Goal: Transaction & Acquisition: Obtain resource

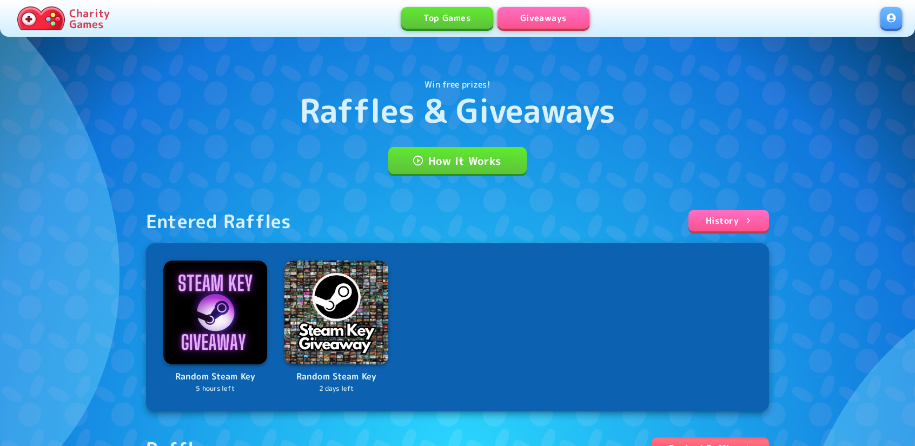
scroll to position [85, 0]
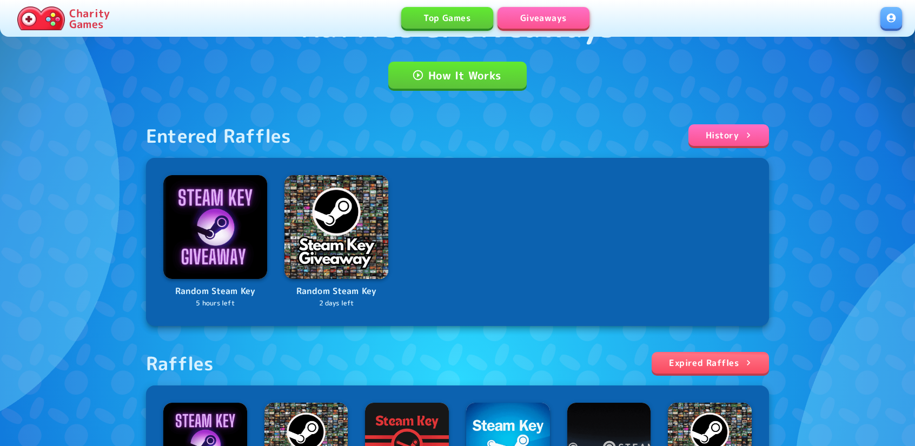
click at [732, 365] on link "Expired Raffles" at bounding box center [710, 363] width 117 height 22
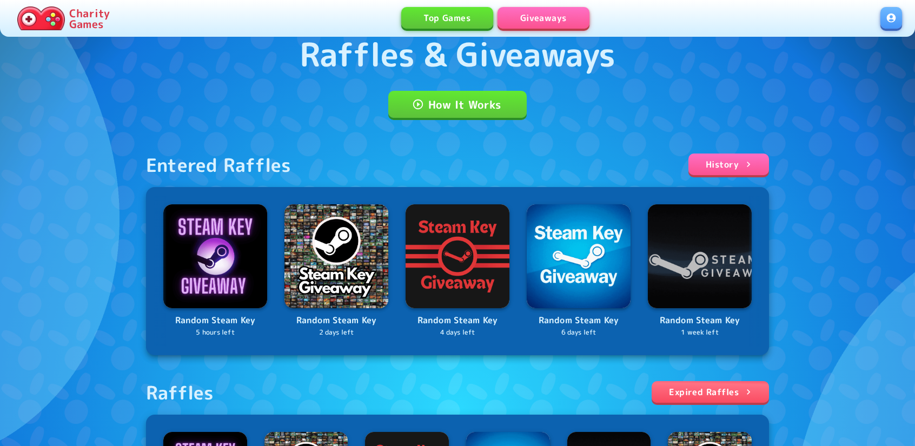
scroll to position [162, 0]
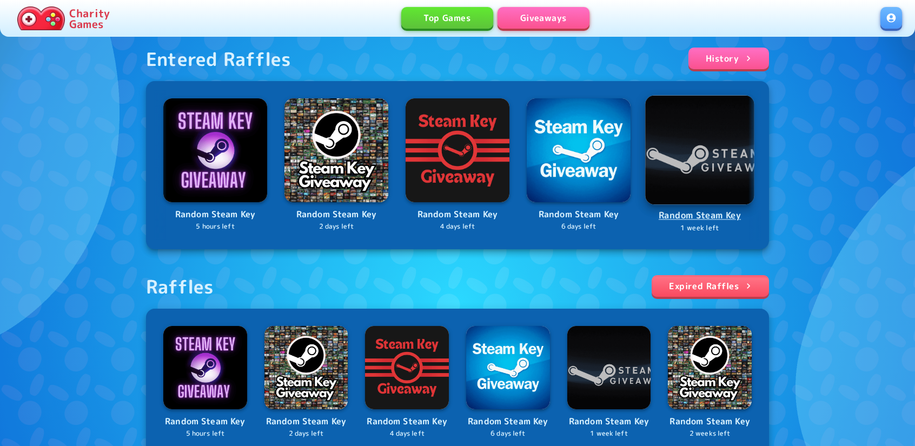
click at [701, 184] on img at bounding box center [699, 149] width 109 height 109
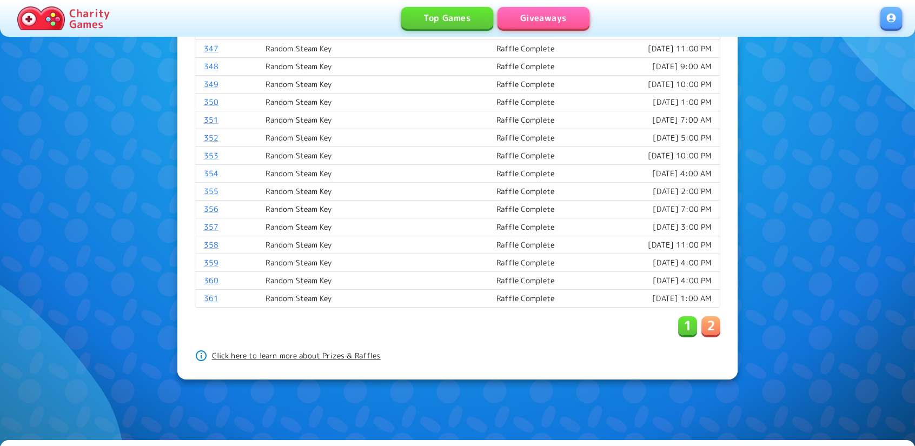
scroll to position [760, 0]
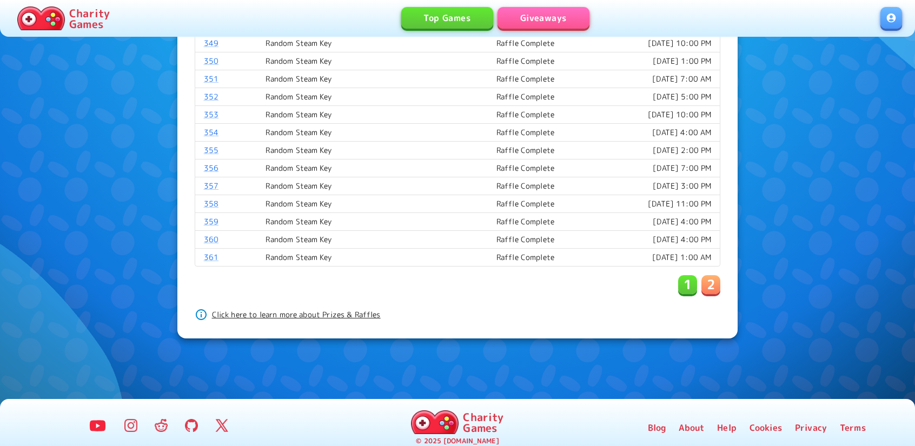
click at [715, 282] on button "2" at bounding box center [710, 284] width 19 height 19
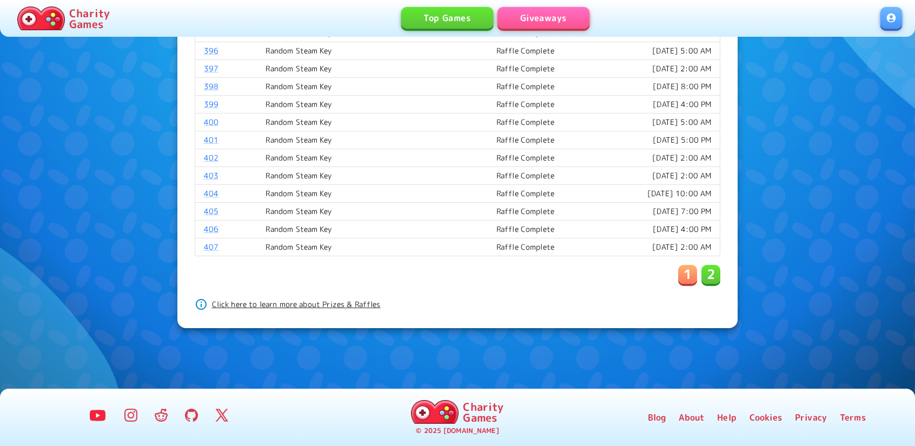
scroll to position [690, 0]
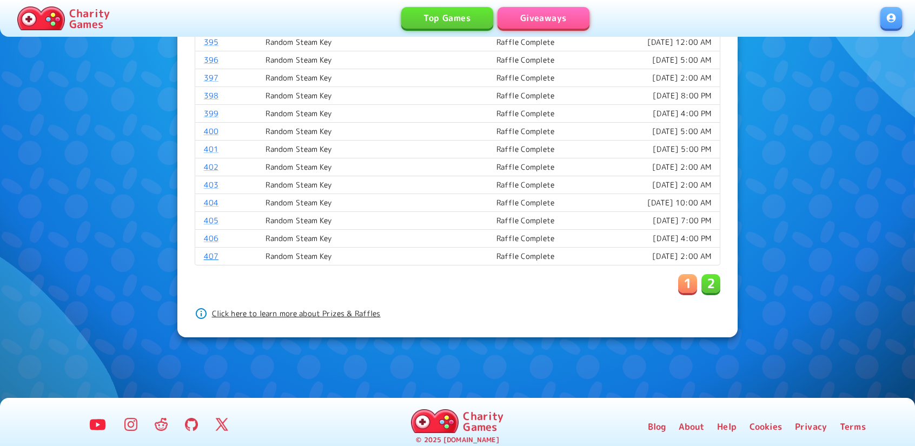
click at [211, 251] on link "407" at bounding box center [211, 256] width 15 height 10
click at [208, 233] on link "406" at bounding box center [211, 238] width 15 height 10
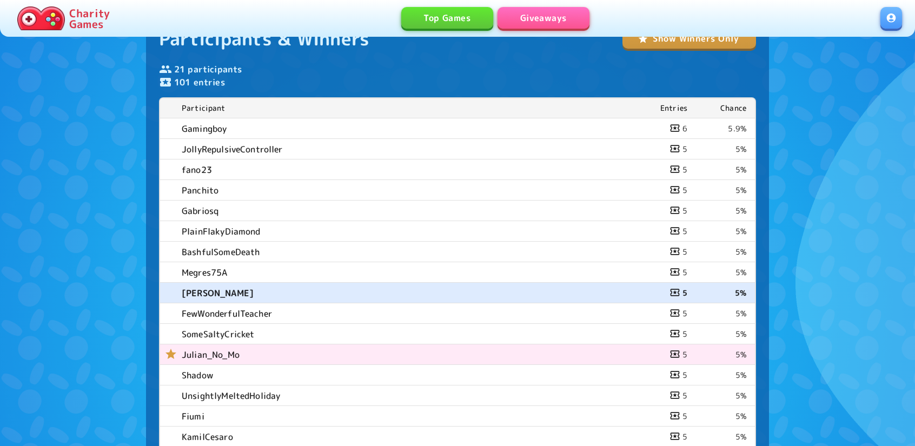
scroll to position [433, 0]
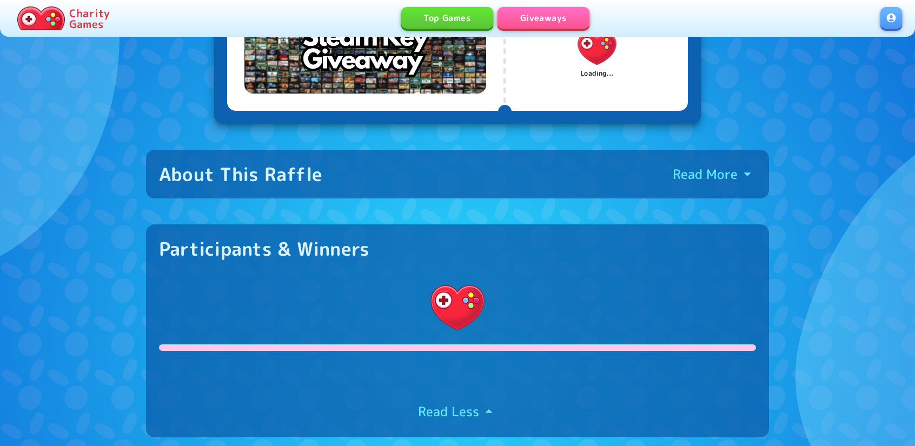
scroll to position [541, 0]
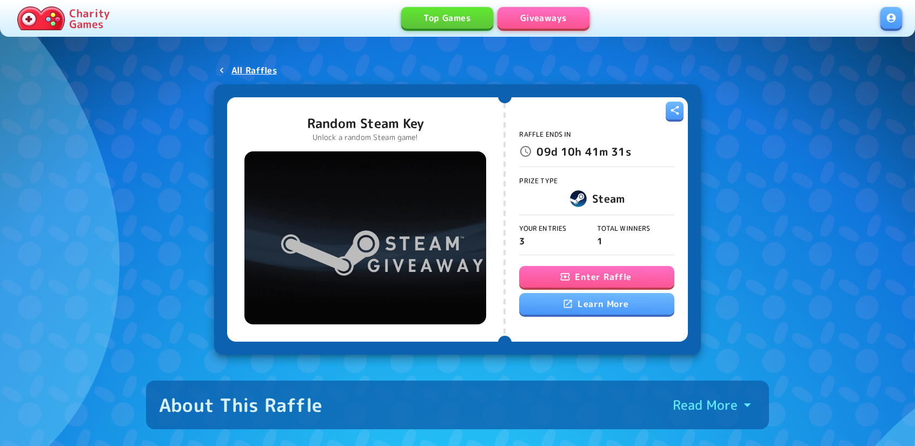
click at [572, 274] on button "Enter Raffle" at bounding box center [596, 277] width 155 height 22
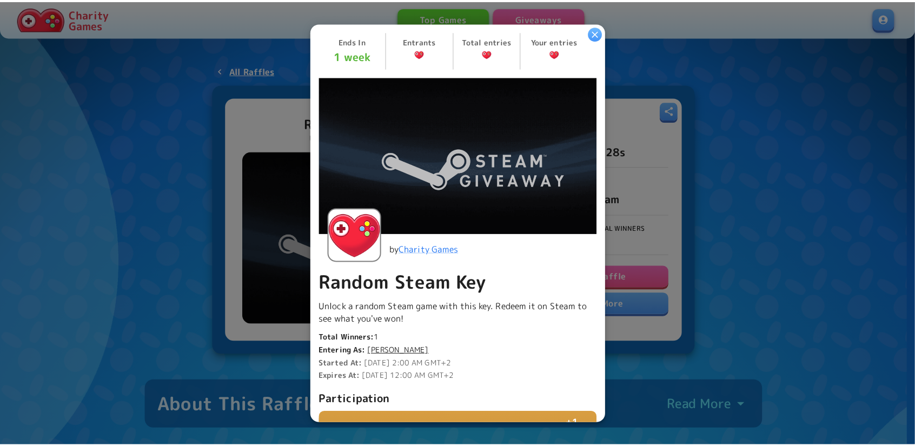
scroll to position [213, 0]
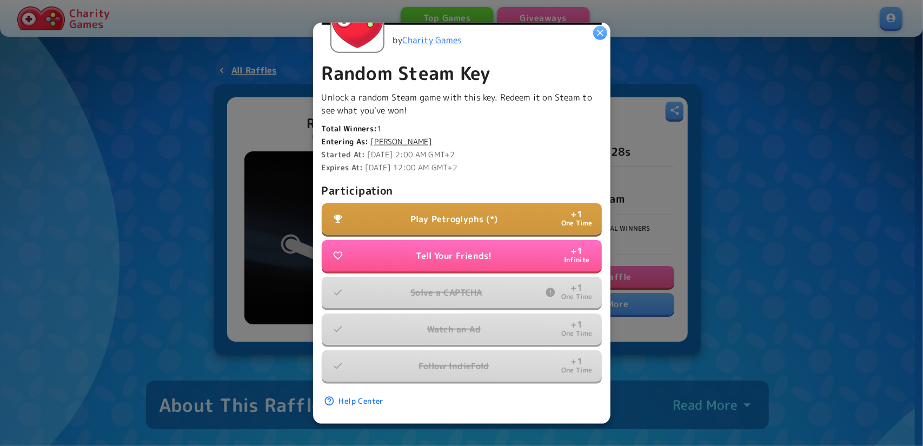
click at [599, 36] on icon "button" at bounding box center [600, 32] width 11 height 11
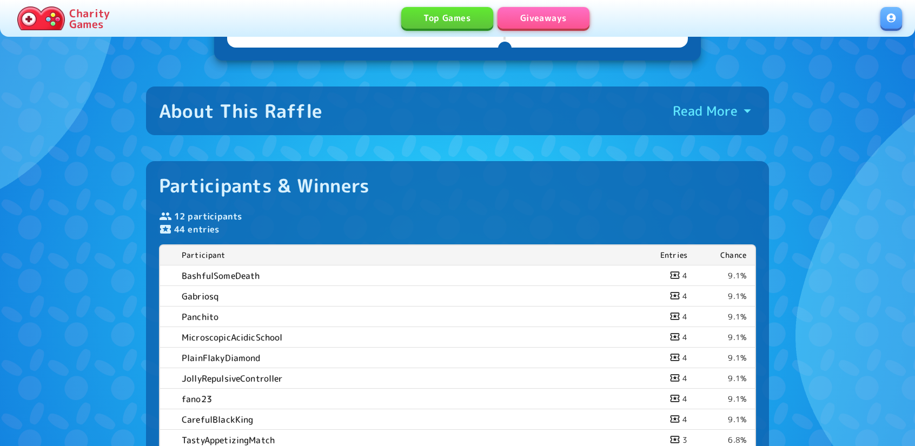
scroll to position [0, 0]
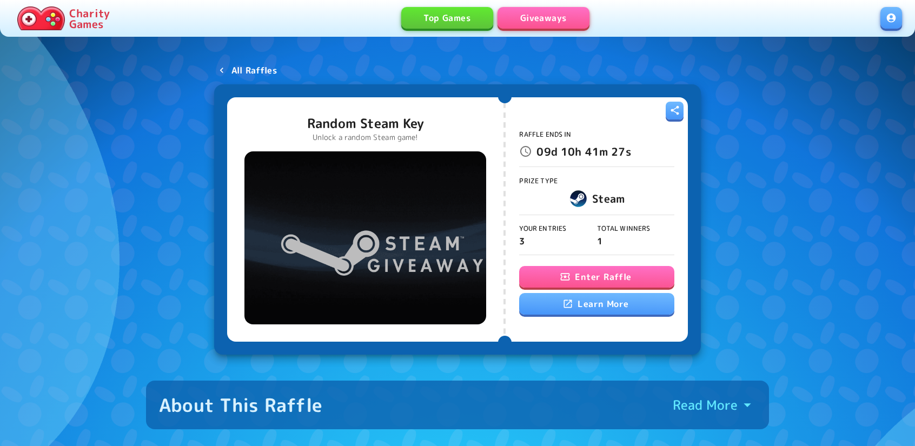
click at [251, 75] on p "All Raffles" at bounding box center [253, 70] width 45 height 13
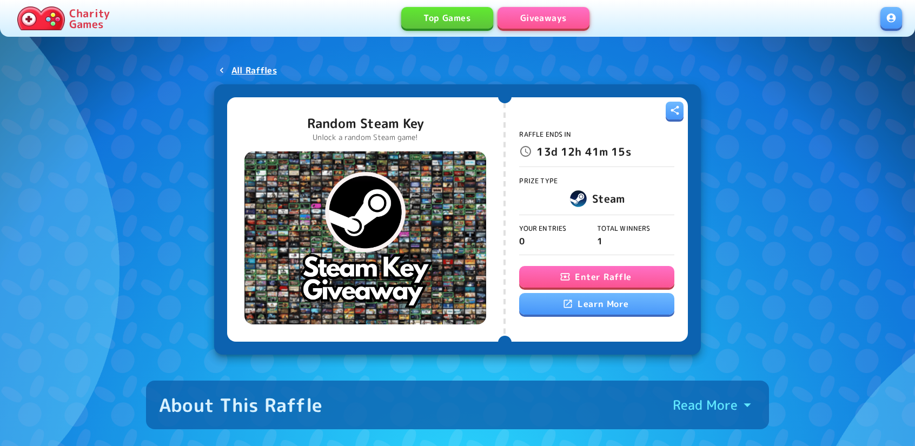
click at [584, 273] on button "Enter Raffle" at bounding box center [596, 277] width 155 height 22
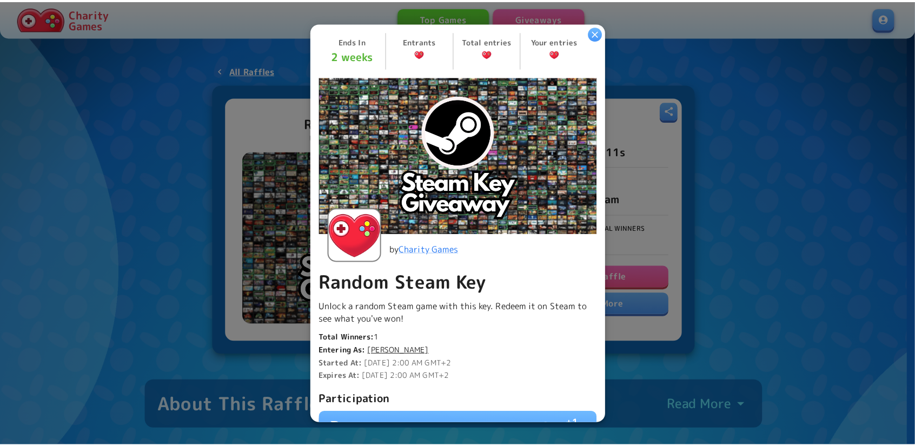
scroll to position [213, 0]
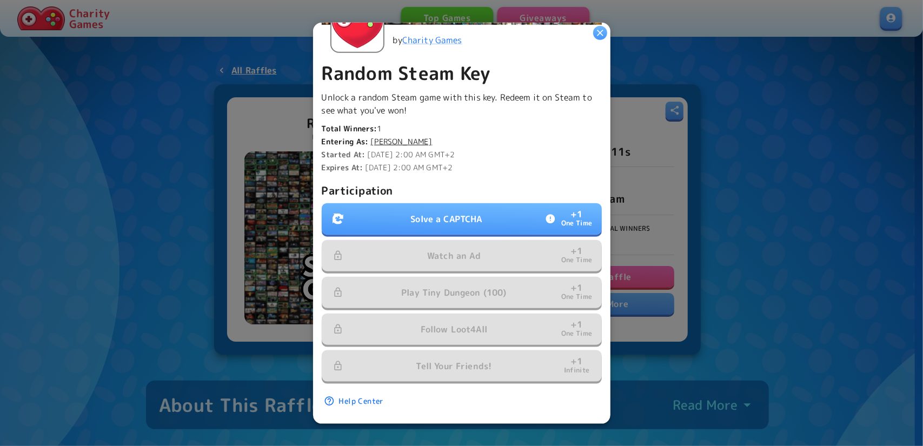
click at [406, 220] on button "Solve a CAPTCHA + 1 One Time" at bounding box center [462, 218] width 280 height 31
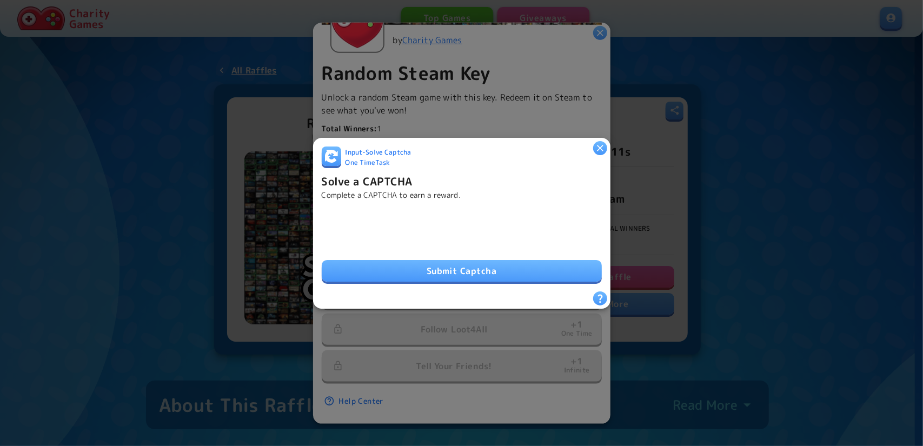
click at [479, 268] on button "Submit Captcha" at bounding box center [462, 271] width 280 height 22
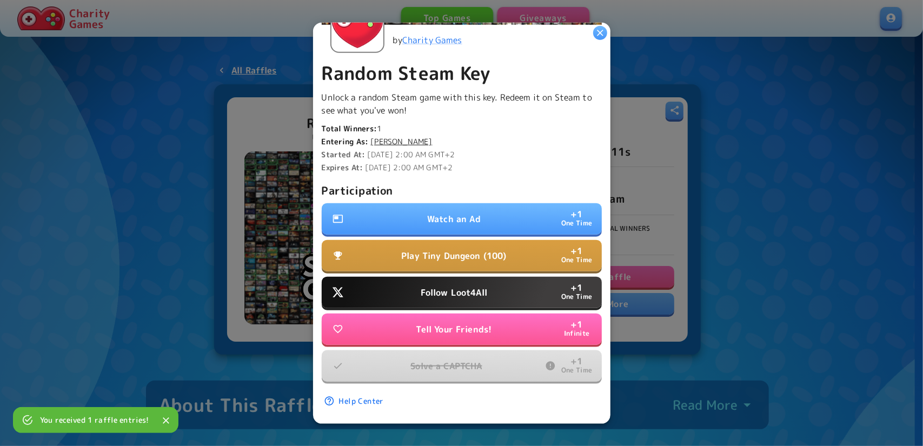
click at [455, 294] on button "Follow Loot4All + 1 One Time" at bounding box center [462, 292] width 280 height 31
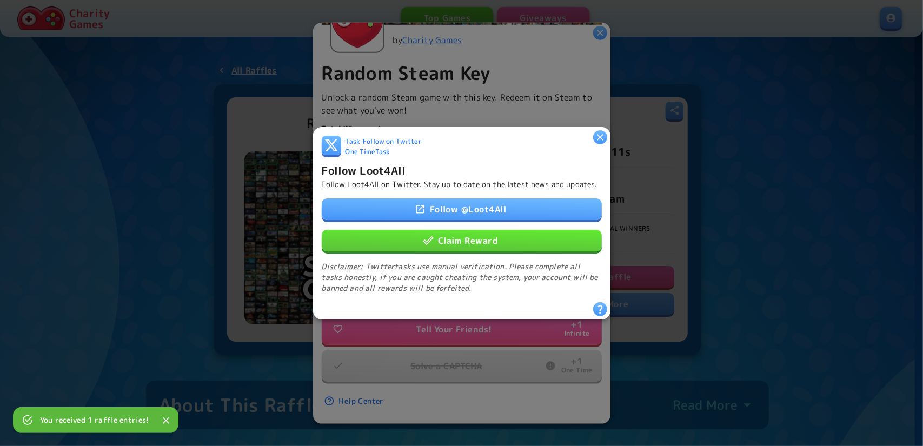
click at [435, 248] on button "Claim Reward" at bounding box center [462, 240] width 280 height 22
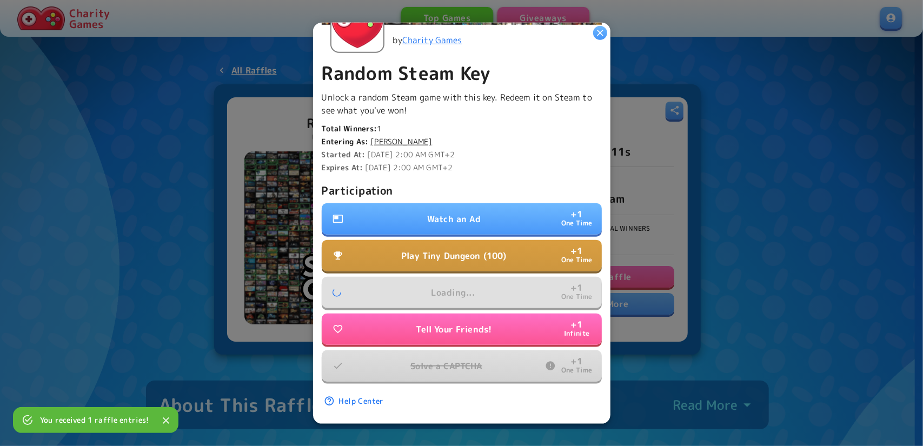
click at [430, 214] on p "Watch an Ad" at bounding box center [454, 219] width 54 height 13
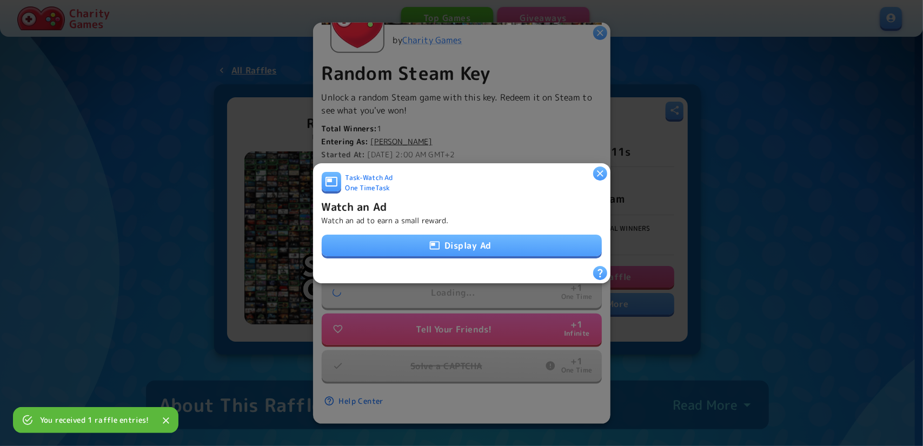
click at [478, 249] on button "Display Ad" at bounding box center [462, 246] width 280 height 22
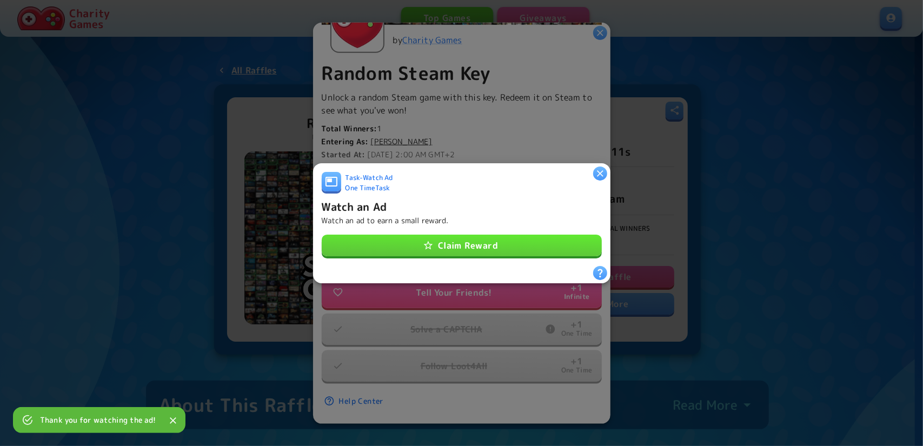
click at [494, 238] on button "Claim Reward" at bounding box center [462, 246] width 280 height 22
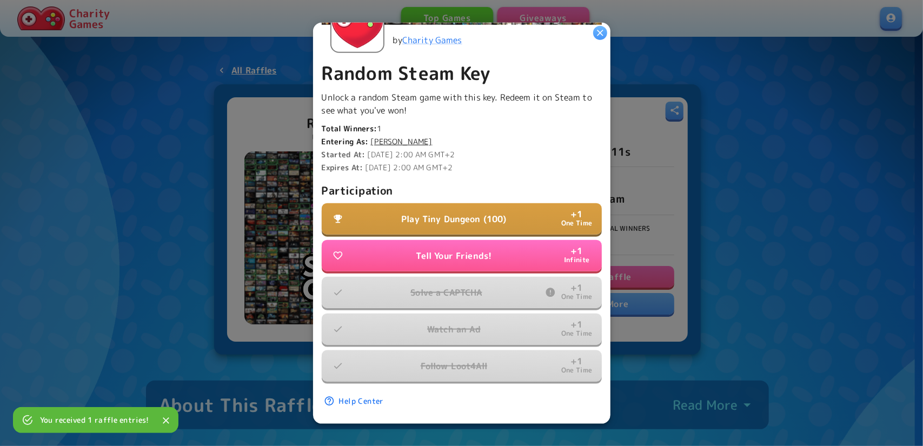
click at [600, 30] on icon "button" at bounding box center [600, 32] width 11 height 11
